Goal: Information Seeking & Learning: Learn about a topic

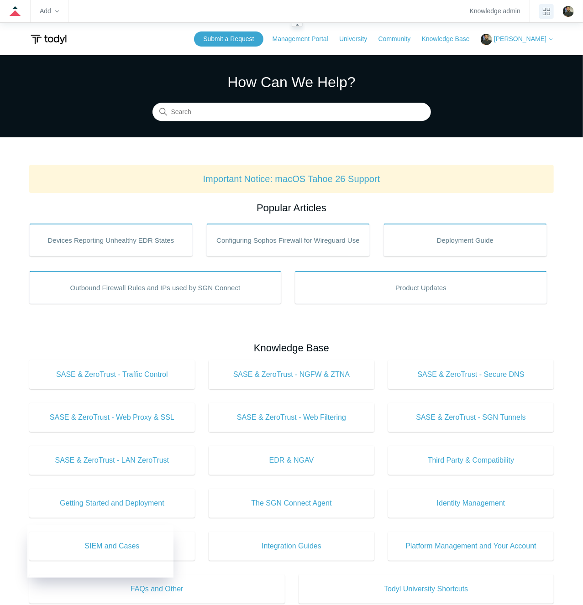
click at [546, 11] on icon "product tray" at bounding box center [546, 11] width 7 height 7
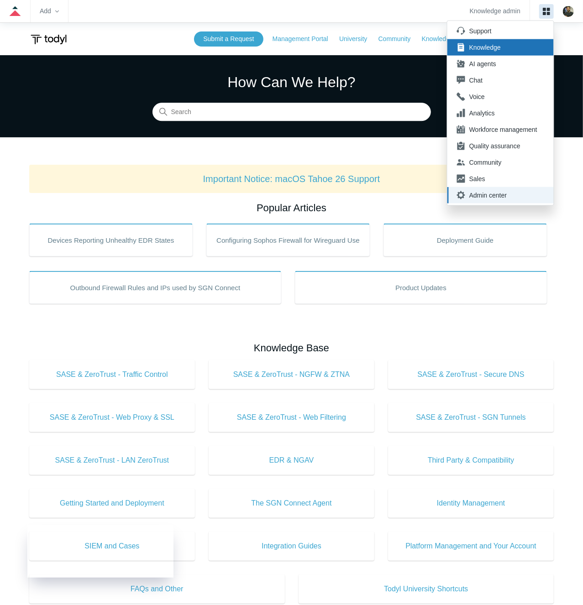
click at [486, 195] on div "Admin center" at bounding box center [503, 195] width 68 height 9
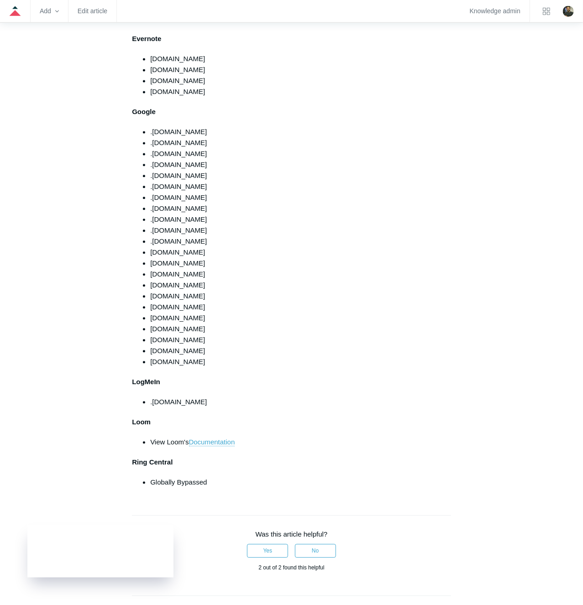
scroll to position [950, 0]
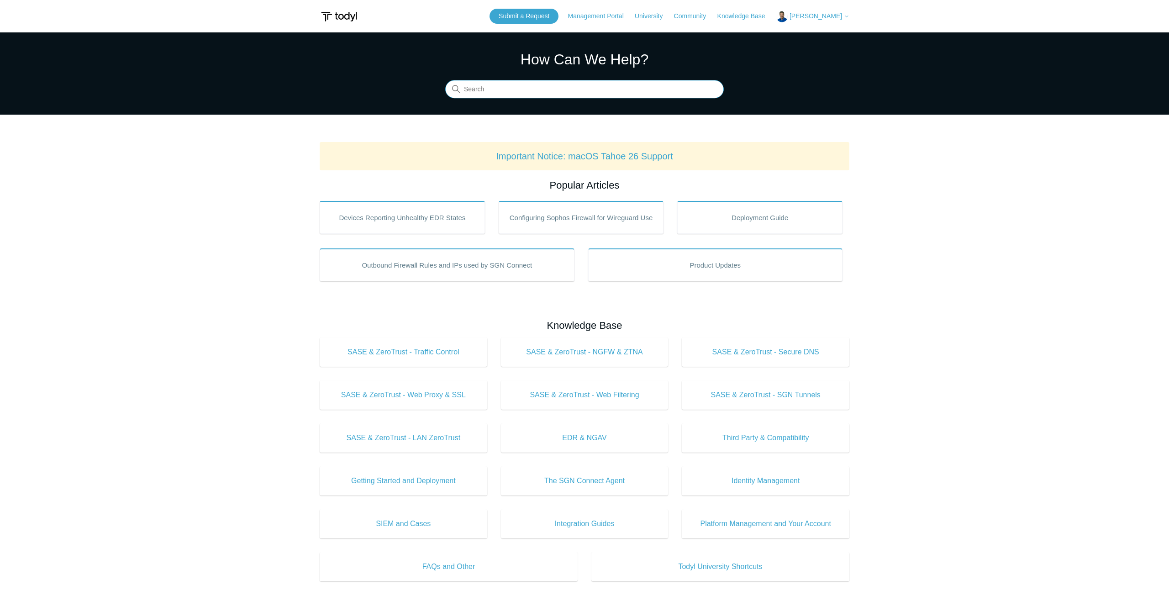
click at [544, 94] on input "Search" at bounding box center [584, 89] width 278 height 18
type input "dns"
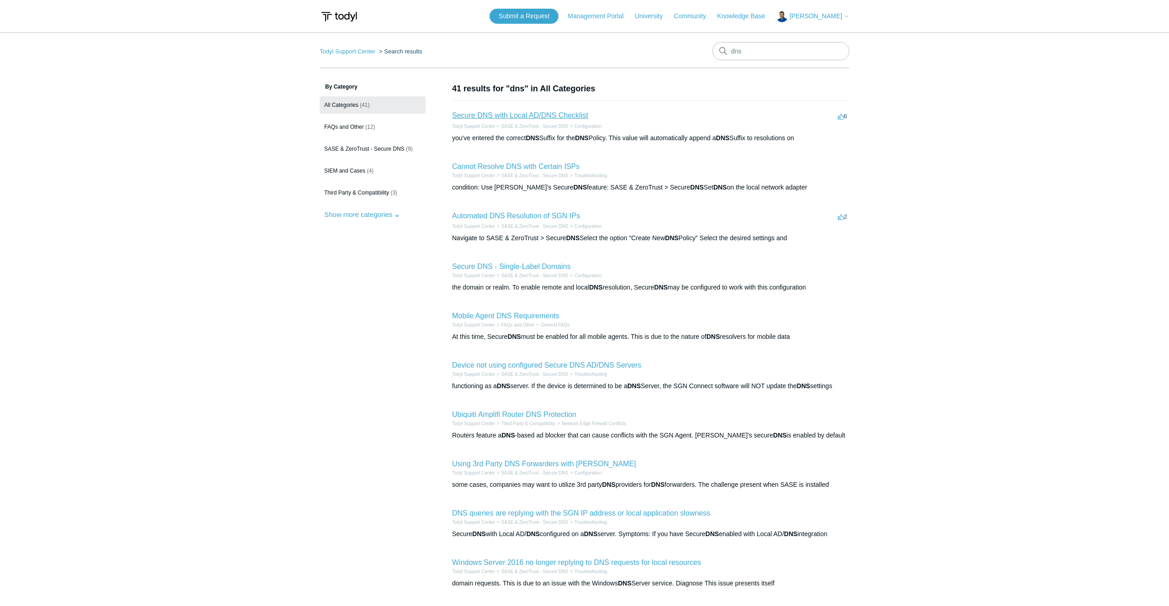
click at [515, 116] on link "Secure DNS with Local AD/DNS Checklist" at bounding box center [520, 115] width 136 height 8
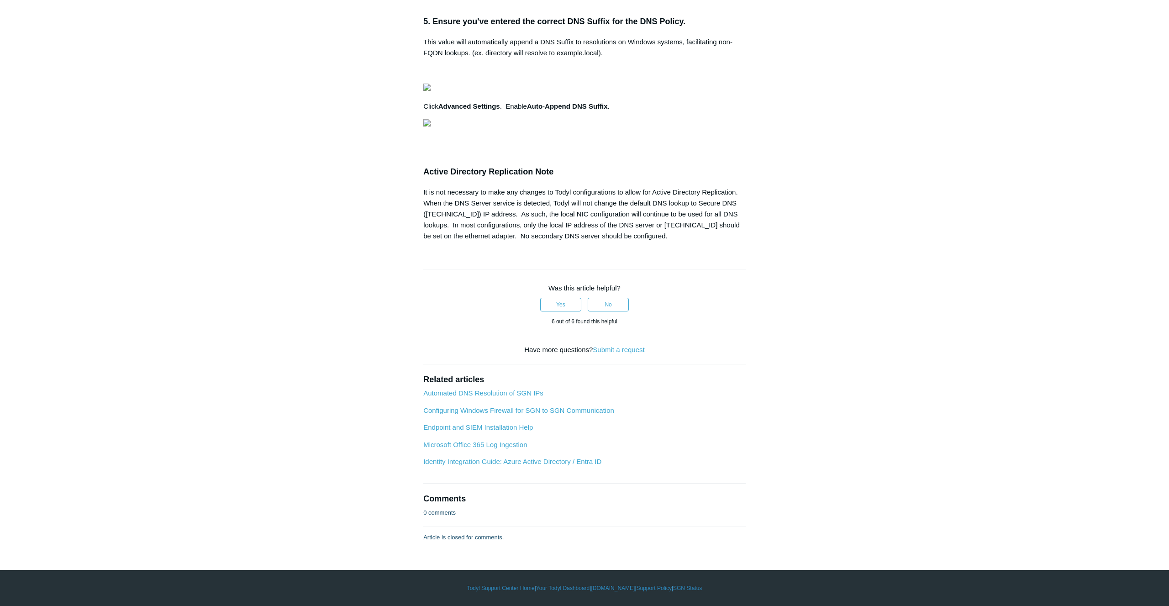
scroll to position [1187, 0]
